Goal: Book appointment/travel/reservation

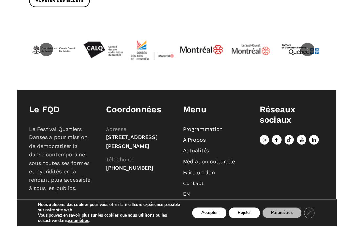
scroll to position [424, 0]
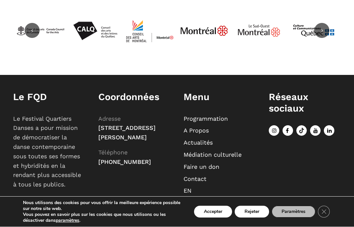
click at [222, 212] on button "Accepter" at bounding box center [213, 213] width 38 height 12
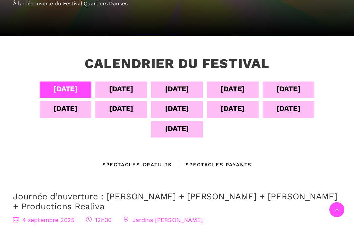
click at [130, 87] on div "[DATE]" at bounding box center [121, 88] width 24 height 11
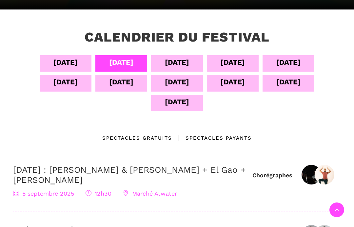
scroll to position [114, 0]
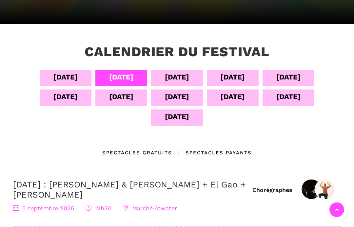
click at [185, 79] on div "[DATE]" at bounding box center [177, 76] width 24 height 11
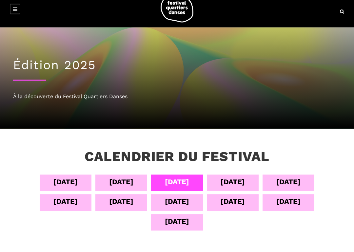
scroll to position [9, 0]
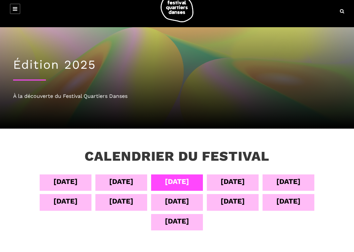
click at [239, 183] on div "[DATE]" at bounding box center [233, 181] width 24 height 11
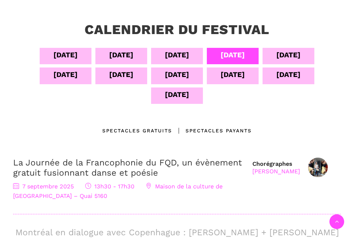
scroll to position [144, 0]
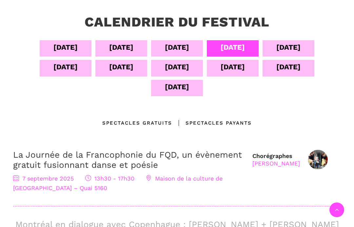
click at [293, 48] on div "[DATE]" at bounding box center [288, 47] width 24 height 11
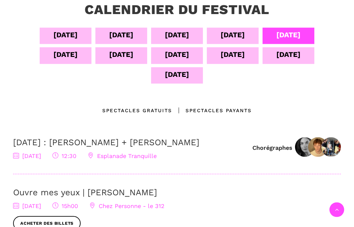
scroll to position [147, 0]
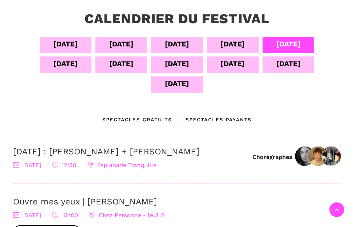
click at [75, 61] on div "[DATE]" at bounding box center [65, 63] width 24 height 11
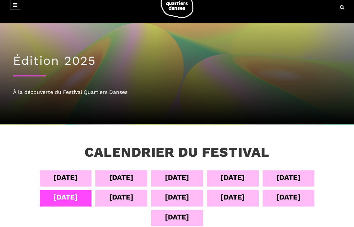
scroll to position [0, 0]
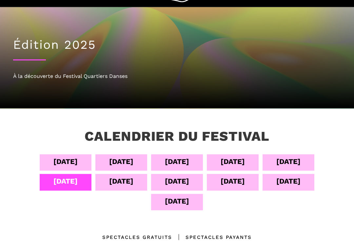
click at [133, 181] on div "[DATE]" at bounding box center [121, 181] width 24 height 11
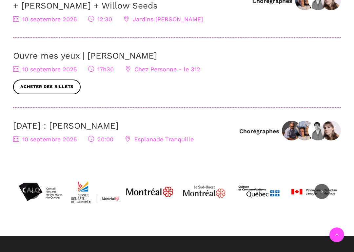
scroll to position [304, 0]
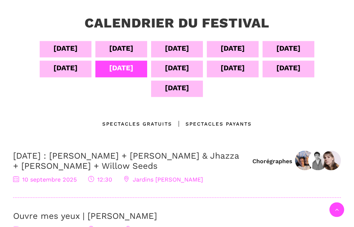
click at [189, 66] on div "[DATE]" at bounding box center [177, 67] width 24 height 11
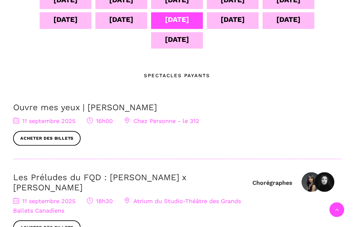
scroll to position [154, 0]
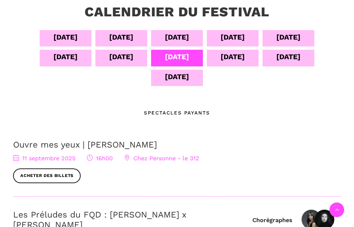
click at [245, 59] on div "[DATE]" at bounding box center [233, 56] width 24 height 11
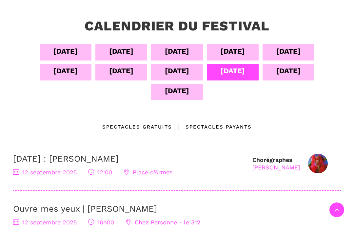
scroll to position [134, 0]
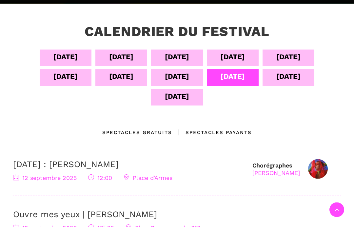
click at [294, 77] on div "[DATE]" at bounding box center [288, 76] width 24 height 11
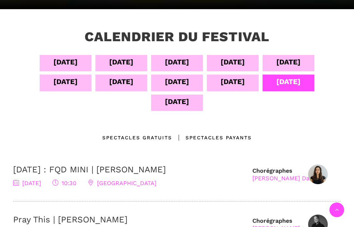
scroll to position [129, 0]
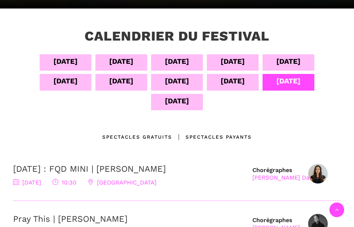
click at [191, 104] on div "[DATE]" at bounding box center [177, 102] width 52 height 16
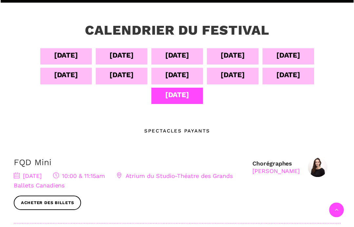
scroll to position [136, 0]
